Goal: Obtain resource: Obtain resource

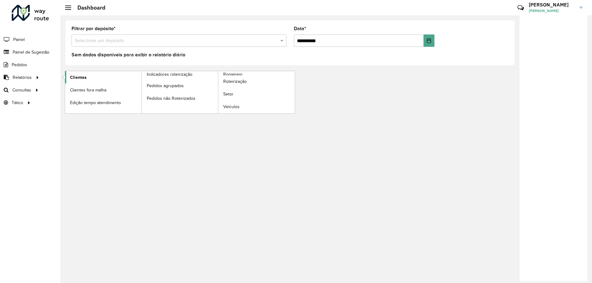
drag, startPoint x: 72, startPoint y: 78, endPoint x: 76, endPoint y: 80, distance: 3.9
click at [73, 78] on span "Clientes" at bounding box center [78, 77] width 17 height 6
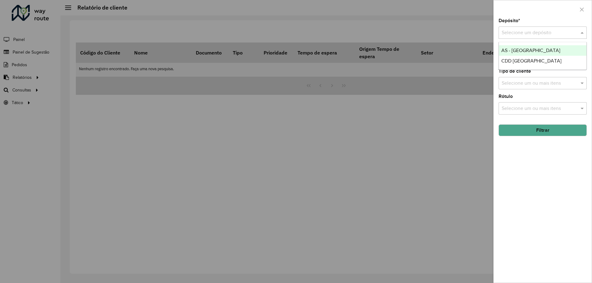
click at [527, 27] on div "Selecione um depósito" at bounding box center [543, 33] width 88 height 12
click at [510, 63] on span "CDD [GEOGRAPHIC_DATA]" at bounding box center [531, 60] width 60 height 5
click at [531, 55] on input "text" at bounding box center [539, 58] width 79 height 7
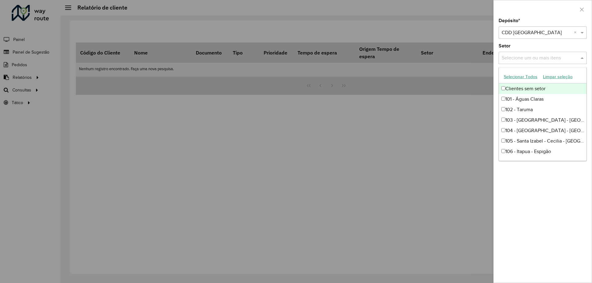
click at [557, 55] on input "text" at bounding box center [539, 58] width 79 height 7
click at [574, 44] on div "Setor Selecione um ou mais itens" at bounding box center [543, 54] width 88 height 20
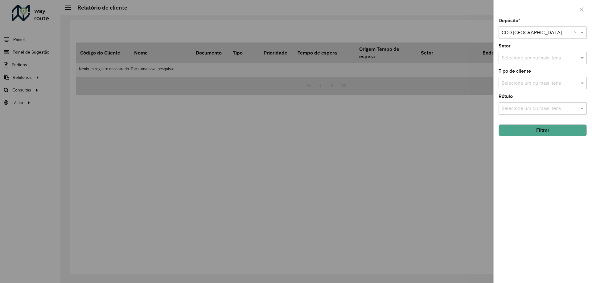
click at [554, 78] on div "Selecione um ou mais itens" at bounding box center [543, 83] width 88 height 12
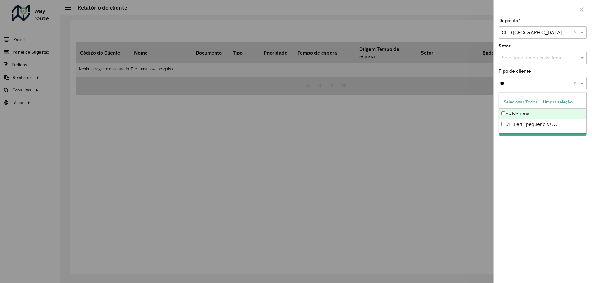
type input "***"
click at [524, 115] on div "5 - Noturna" at bounding box center [543, 114] width 88 height 10
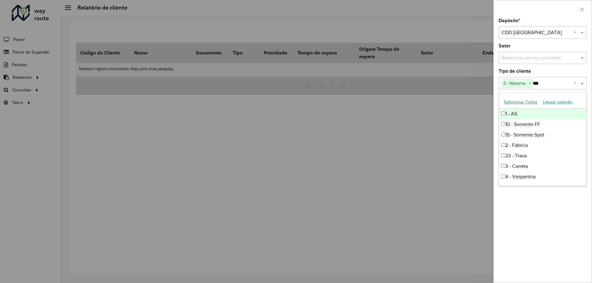
click at [550, 68] on div "Depósito * Selecione um depósito × CDD [GEOGRAPHIC_DATA] × Setor Selecione um o…" at bounding box center [543, 151] width 98 height 265
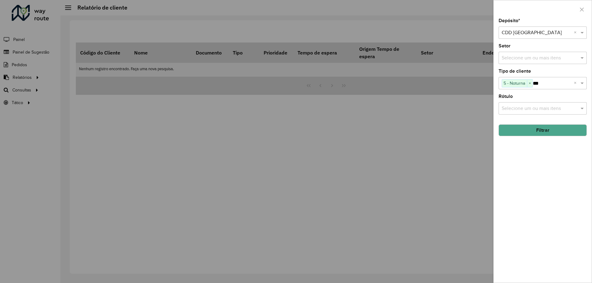
click at [539, 130] on button "Filtrar" at bounding box center [543, 131] width 88 height 12
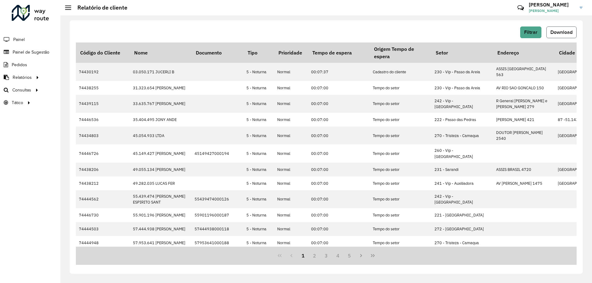
click at [556, 31] on span "Download" at bounding box center [561, 32] width 22 height 5
